Goal: Use online tool/utility: Utilize a website feature to perform a specific function

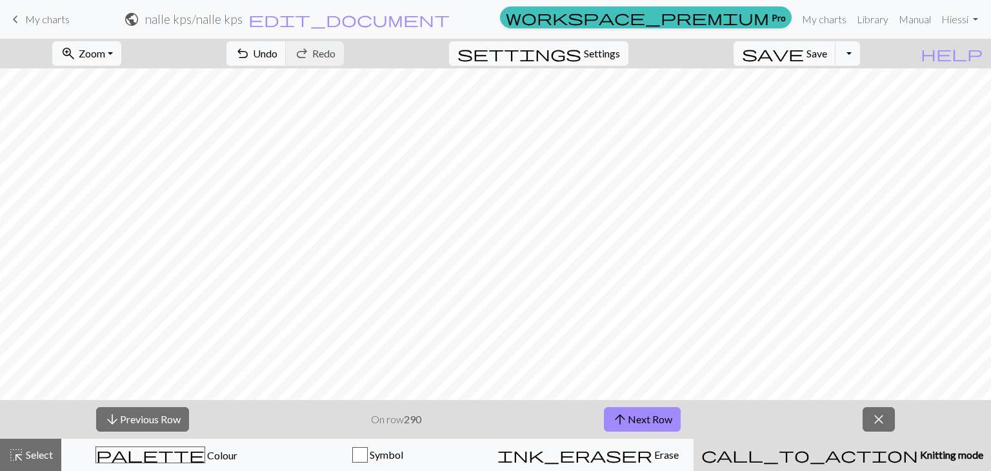
drag, startPoint x: 170, startPoint y: 444, endPoint x: 153, endPoint y: 403, distance: 44.0
click at [170, 443] on button "palette Colour Colour" at bounding box center [166, 455] width 211 height 32
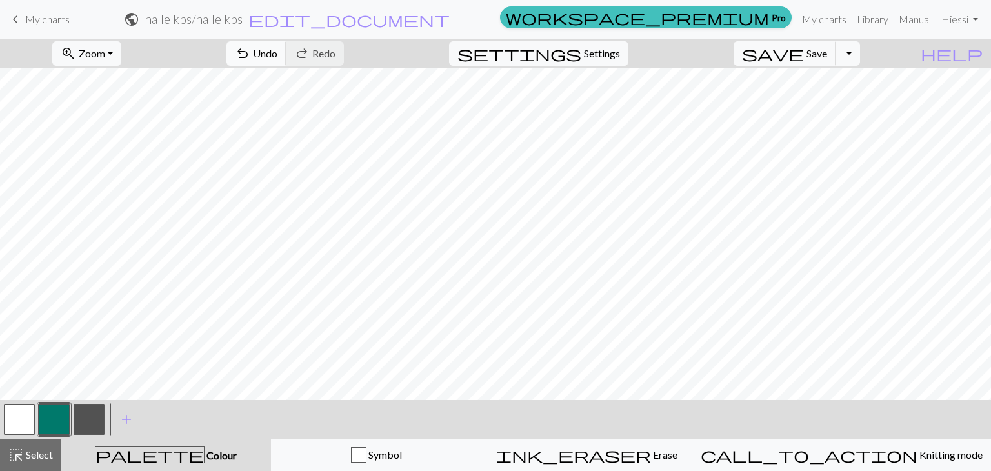
click at [250, 50] on span "undo" at bounding box center [242, 54] width 15 height 18
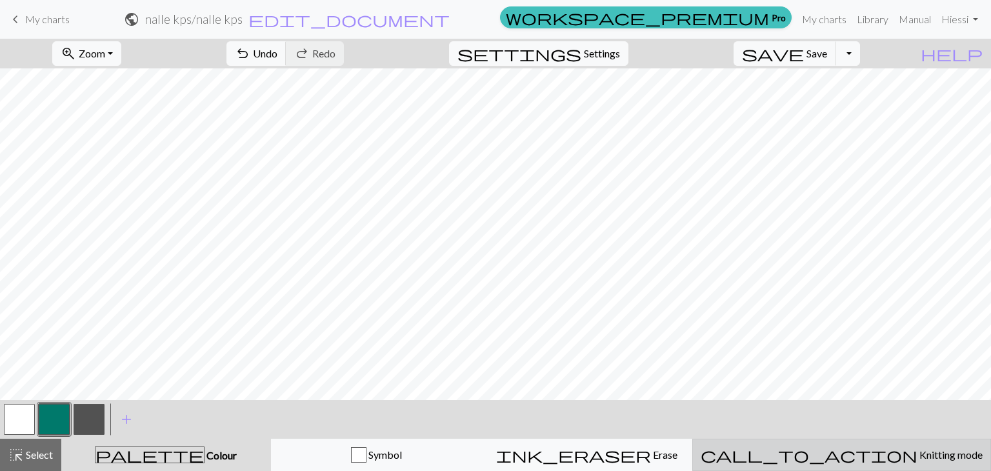
click at [893, 447] on div "call_to_action Knitting mode Knitting mode" at bounding box center [842, 454] width 282 height 15
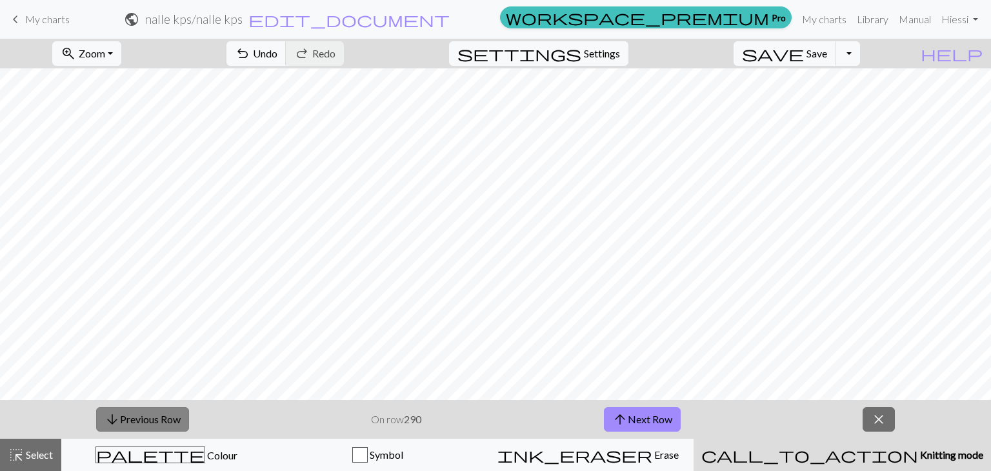
click at [165, 419] on button "arrow_downward Previous Row" at bounding box center [142, 419] width 93 height 25
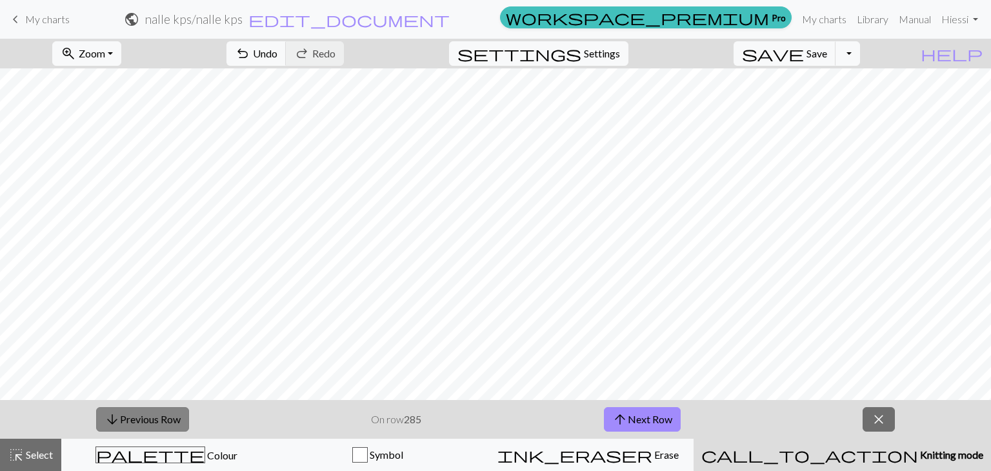
click at [165, 419] on button "arrow_downward Previous Row" at bounding box center [142, 419] width 93 height 25
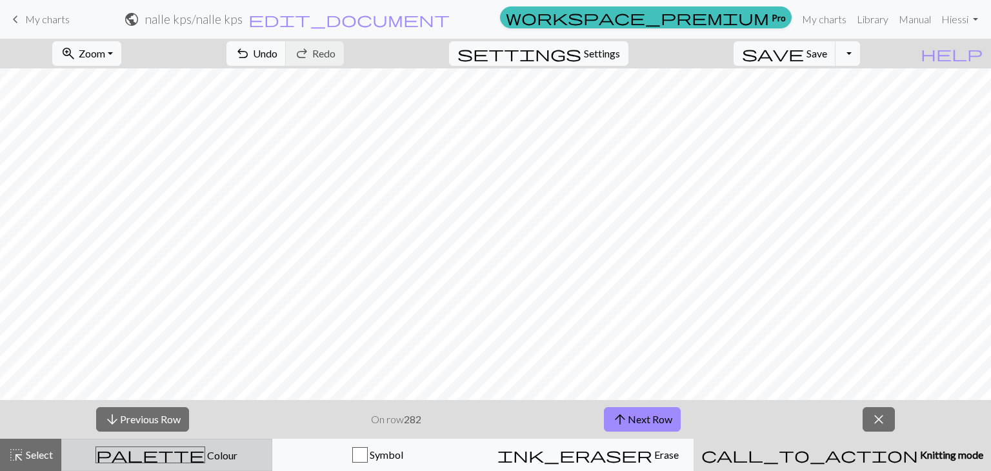
click at [205, 458] on span "Colour" at bounding box center [221, 455] width 32 height 12
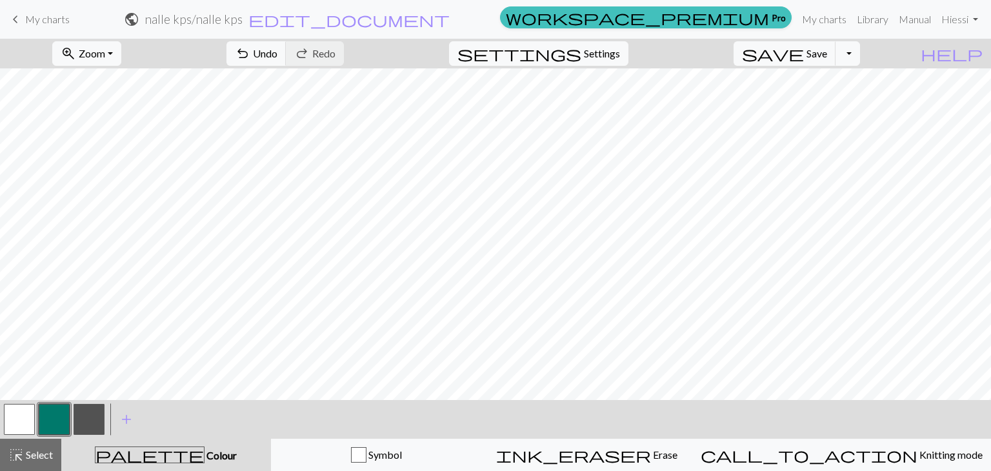
click at [23, 424] on button "button" at bounding box center [19, 419] width 31 height 31
click at [54, 413] on button "button" at bounding box center [54, 419] width 31 height 31
drag, startPoint x: 88, startPoint y: 427, endPoint x: 96, endPoint y: 419, distance: 11.0
click at [91, 423] on button "button" at bounding box center [89, 419] width 31 height 31
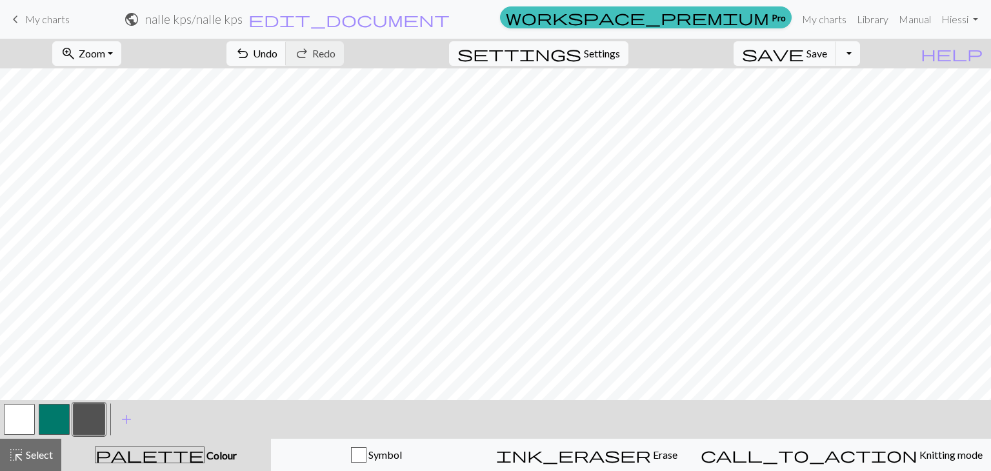
click at [46, 427] on button "button" at bounding box center [54, 419] width 31 height 31
drag, startPoint x: 21, startPoint y: 416, endPoint x: 32, endPoint y: 401, distance: 19.0
click at [21, 416] on button "button" at bounding box center [19, 419] width 31 height 31
click at [59, 410] on button "button" at bounding box center [54, 419] width 31 height 31
click at [18, 410] on button "button" at bounding box center [19, 419] width 31 height 31
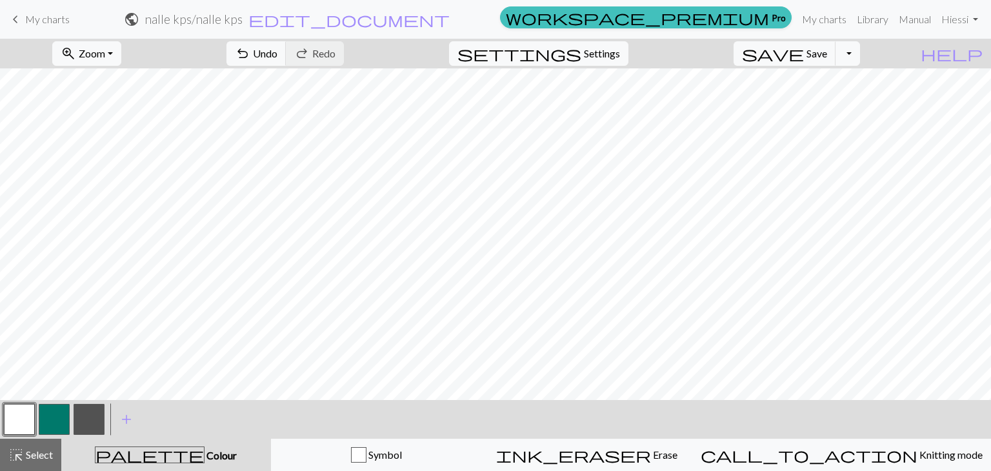
drag, startPoint x: 50, startPoint y: 404, endPoint x: 52, endPoint y: 394, distance: 10.5
click at [51, 402] on div at bounding box center [54, 419] width 35 height 35
click at [59, 408] on button "button" at bounding box center [54, 419] width 31 height 31
drag, startPoint x: 77, startPoint y: 416, endPoint x: 137, endPoint y: 403, distance: 61.5
click at [81, 416] on button "button" at bounding box center [89, 419] width 31 height 31
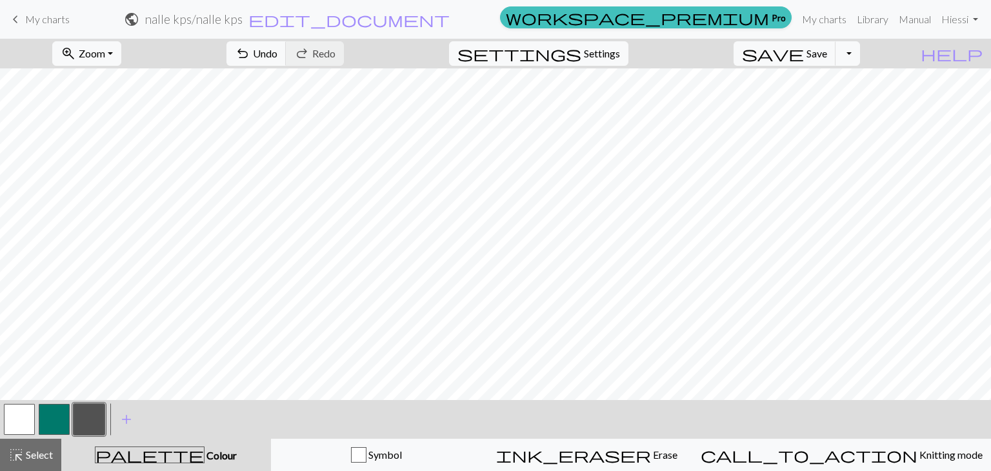
click at [26, 414] on button "button" at bounding box center [19, 419] width 31 height 31
click at [47, 416] on button "button" at bounding box center [54, 419] width 31 height 31
click at [287, 51] on button "undo Undo Undo" at bounding box center [256, 53] width 60 height 25
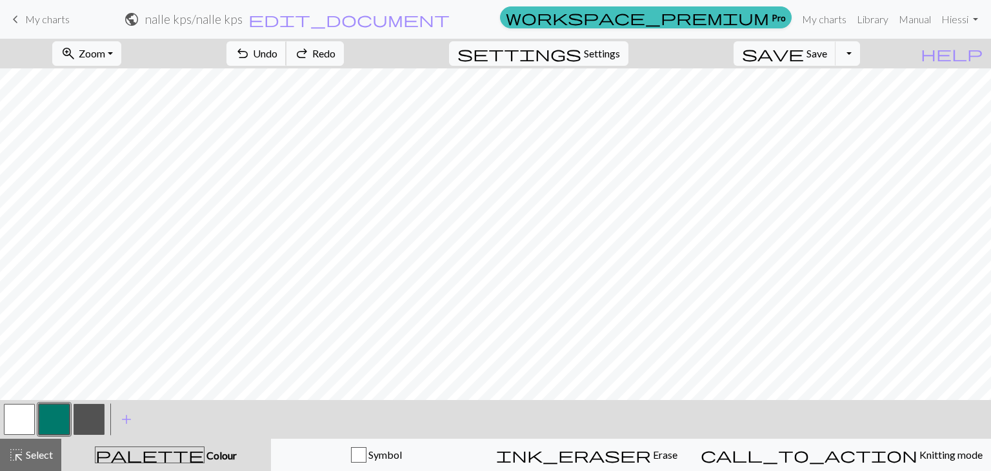
click at [287, 51] on button "undo Undo Undo" at bounding box center [256, 53] width 60 height 25
click at [287, 52] on button "undo Undo Undo" at bounding box center [256, 53] width 60 height 25
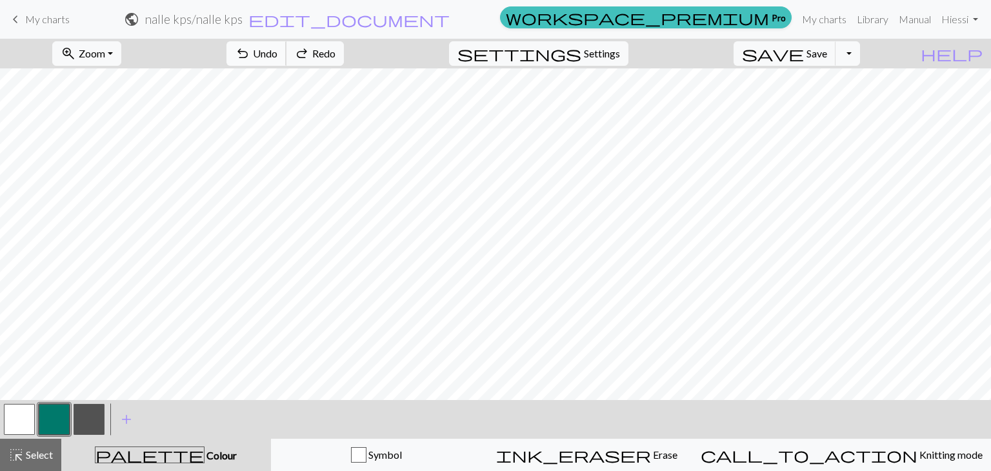
click at [287, 54] on button "undo Undo Undo" at bounding box center [256, 53] width 60 height 25
click at [277, 54] on span "Undo" at bounding box center [265, 53] width 25 height 12
click at [277, 56] on span "Undo" at bounding box center [265, 53] width 25 height 12
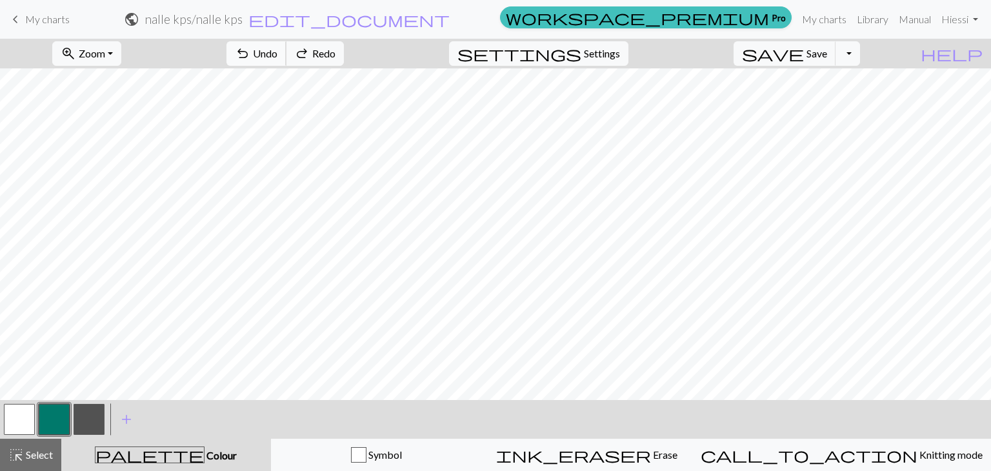
click at [277, 56] on span "Undo" at bounding box center [265, 53] width 25 height 12
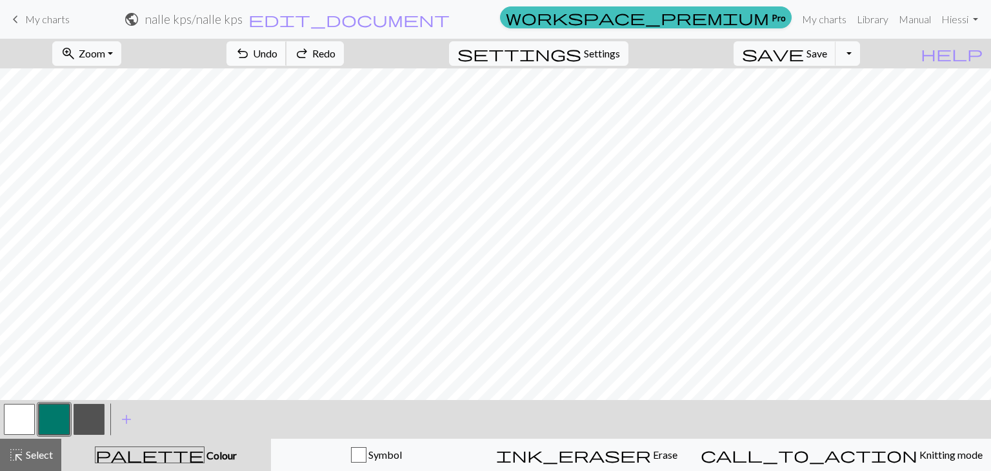
click at [277, 56] on span "Undo" at bounding box center [265, 53] width 25 height 12
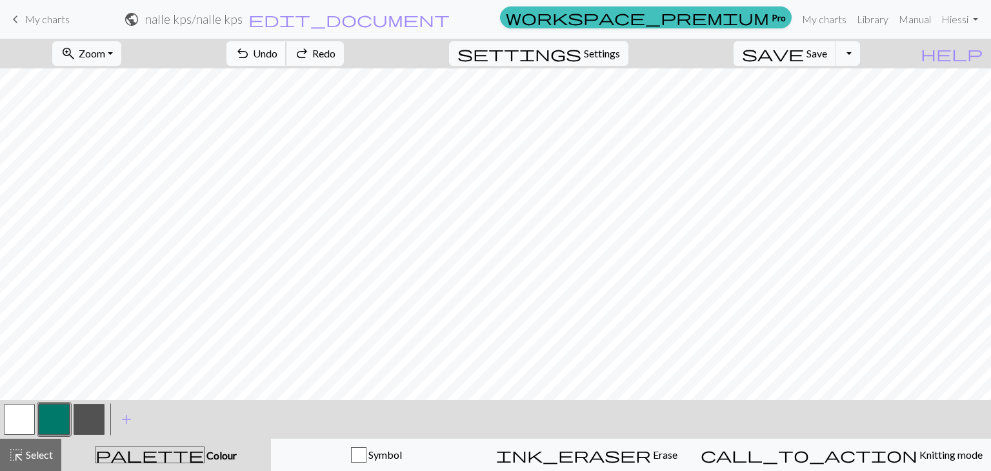
click at [277, 56] on span "Undo" at bounding box center [265, 53] width 25 height 12
click at [336, 57] on span "Redo" at bounding box center [323, 53] width 23 height 12
click at [92, 408] on button "button" at bounding box center [89, 419] width 31 height 31
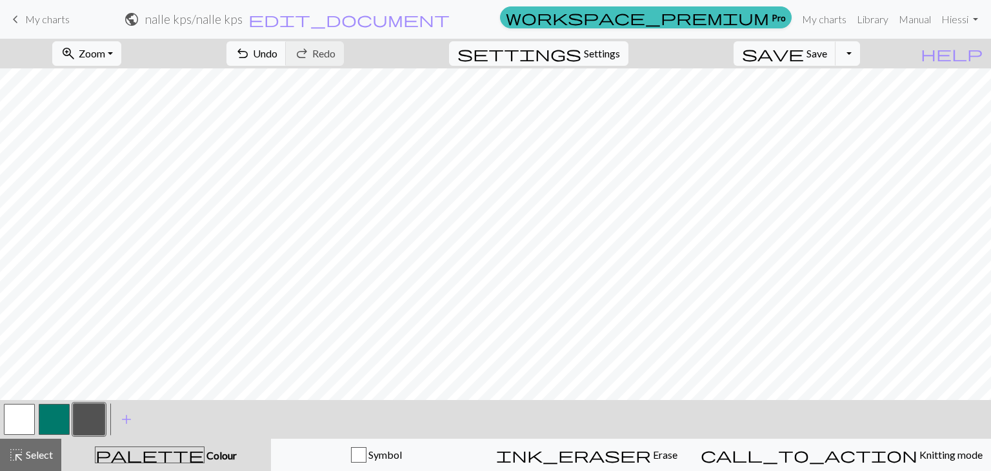
click at [47, 415] on button "button" at bounding box center [54, 419] width 31 height 31
click at [277, 50] on span "Undo" at bounding box center [265, 53] width 25 height 12
click at [277, 47] on span "Undo" at bounding box center [265, 53] width 25 height 12
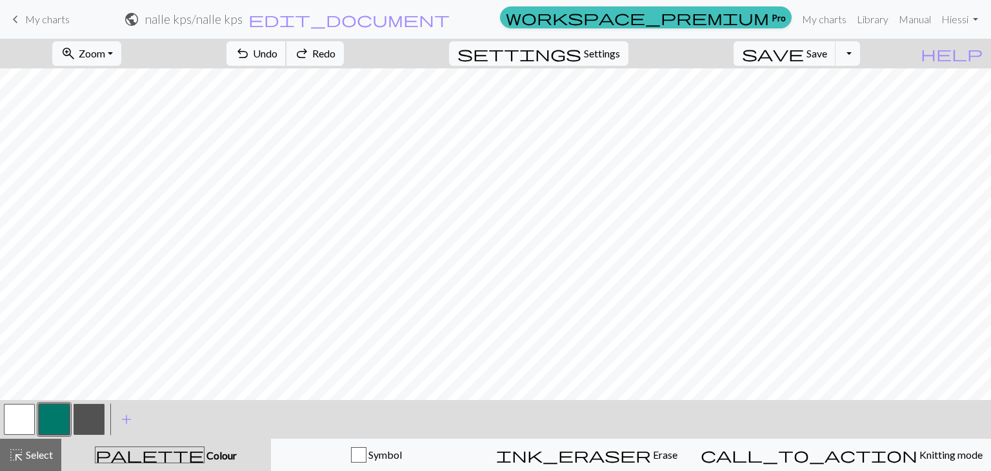
click at [277, 47] on span "Undo" at bounding box center [265, 53] width 25 height 12
click at [277, 51] on span "Undo" at bounding box center [265, 53] width 25 height 12
click at [277, 57] on span "Undo" at bounding box center [265, 53] width 25 height 12
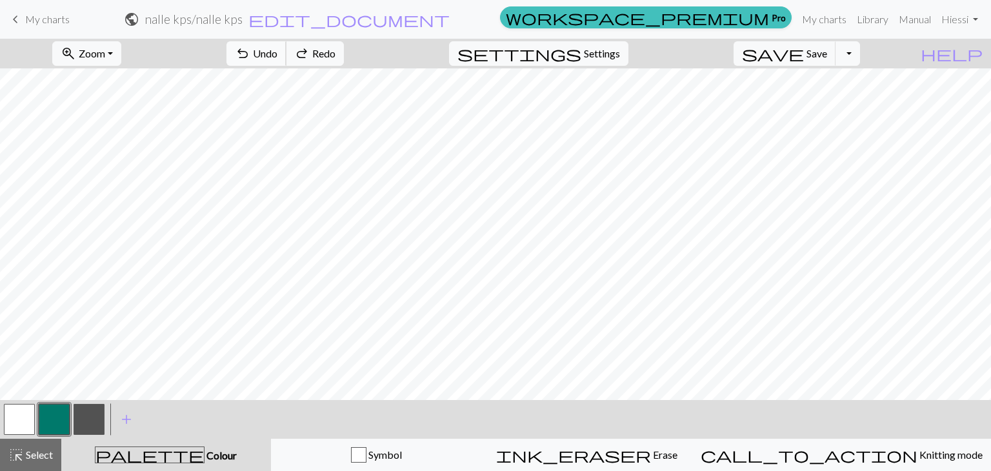
click at [277, 57] on span "Undo" at bounding box center [265, 53] width 25 height 12
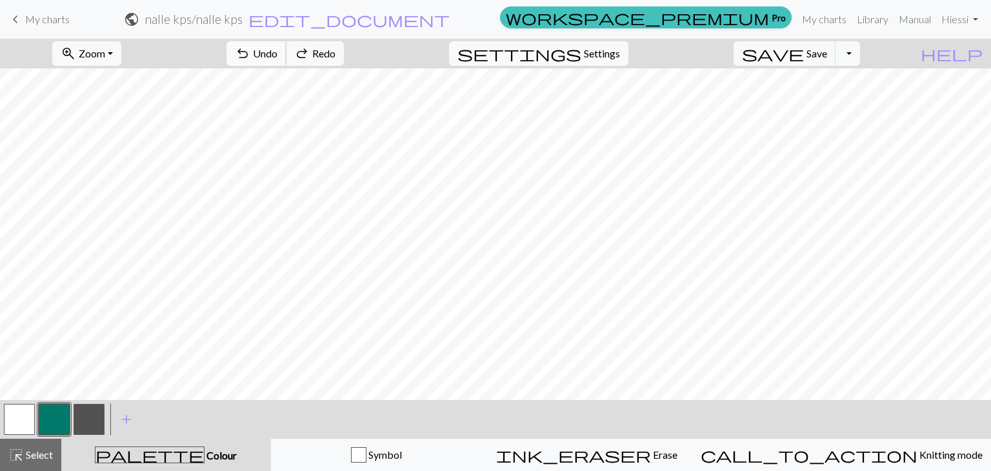
click at [277, 57] on span "Undo" at bounding box center [265, 53] width 25 height 12
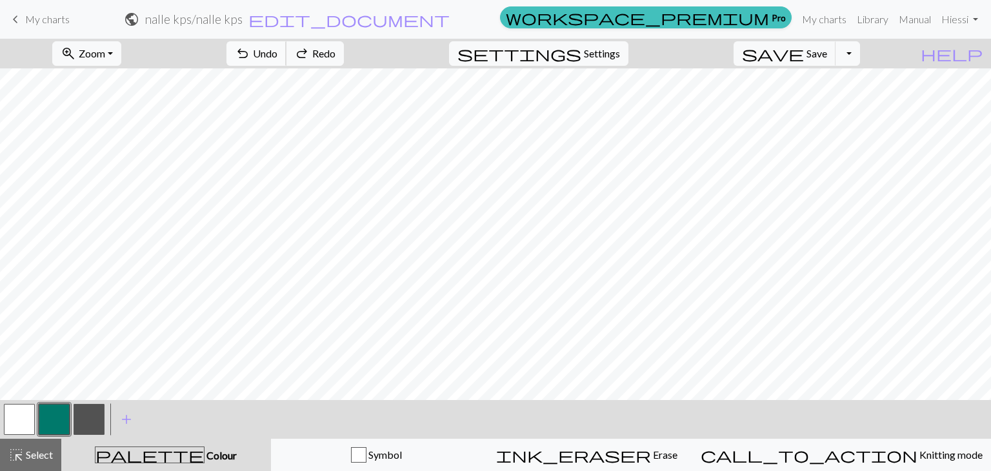
click at [277, 57] on span "Undo" at bounding box center [265, 53] width 25 height 12
click at [277, 52] on span "Undo" at bounding box center [265, 53] width 25 height 12
click at [277, 50] on span "Undo" at bounding box center [265, 53] width 25 height 12
click at [831, 43] on button "save Save Save" at bounding box center [785, 53] width 103 height 25
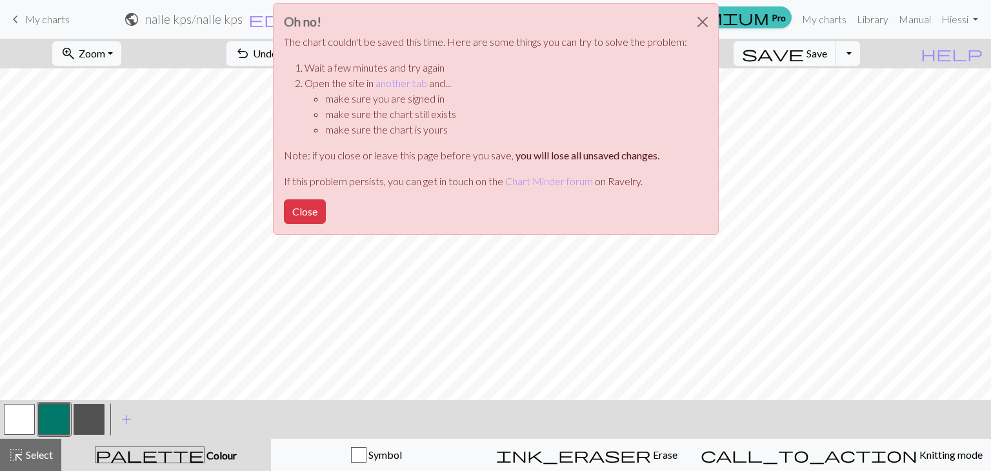
click at [822, 55] on div "Oh no! The chart couldn't be saved this time. Here are some things you can try …" at bounding box center [495, 122] width 991 height 245
click at [321, 217] on button "Close" at bounding box center [305, 211] width 42 height 25
